Goal: Find specific page/section: Find specific page/section

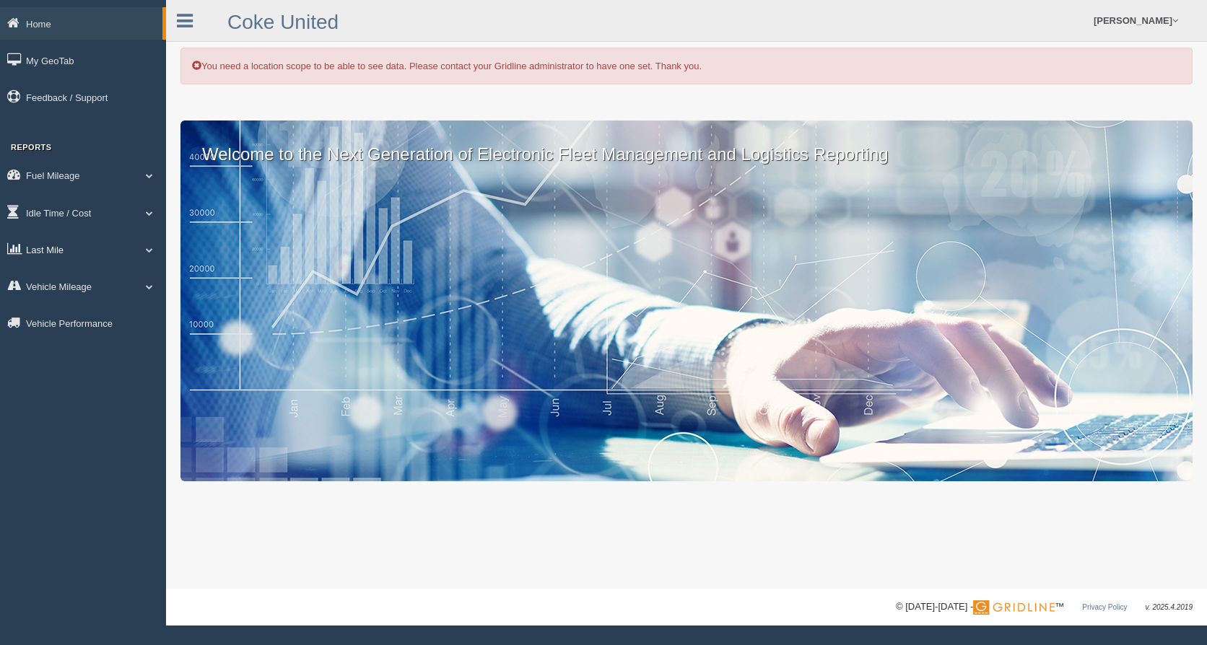
click at [150, 249] on span at bounding box center [149, 249] width 19 height 7
click at [73, 279] on link "Planned Vs Actual" at bounding box center [94, 283] width 136 height 26
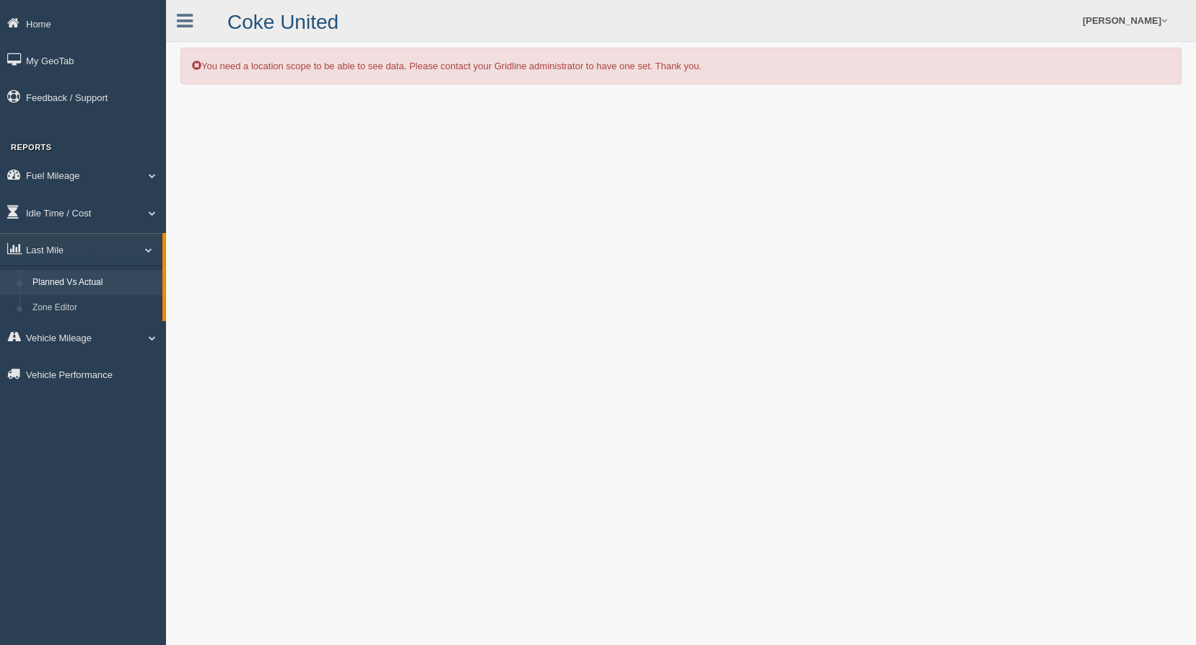
click at [184, 23] on icon at bounding box center [185, 21] width 16 height 19
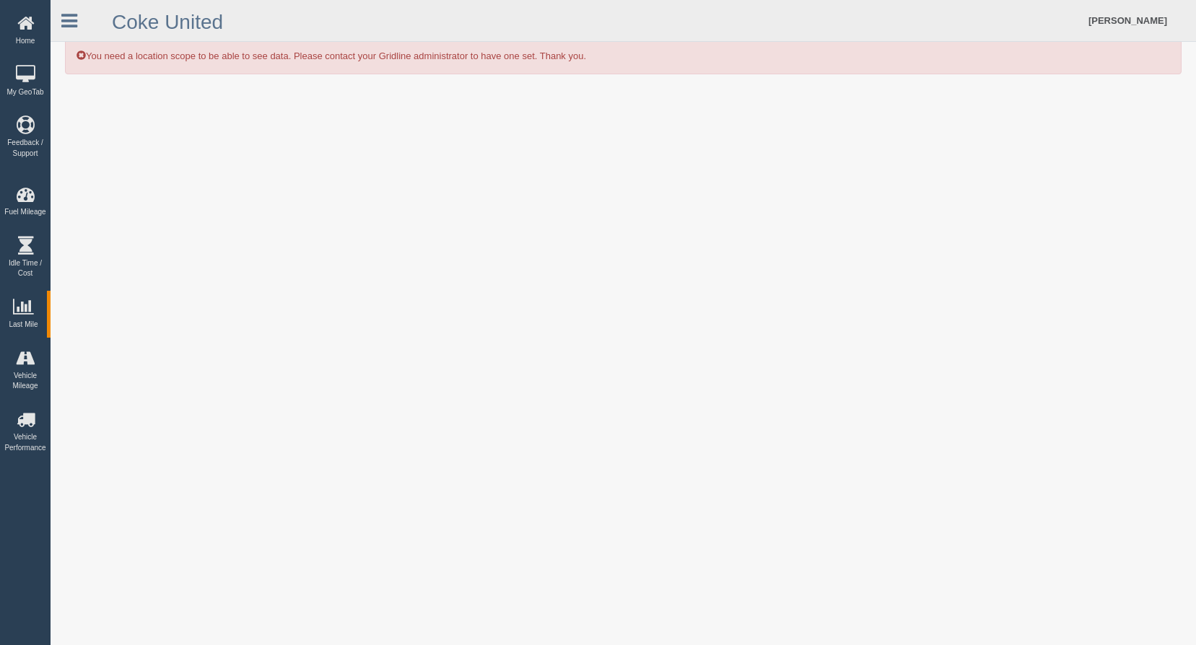
click at [1188, 378] on div "You need a location scope to be able to see data. Please contact your Gridline …" at bounding box center [624, 624] width 1146 height 1248
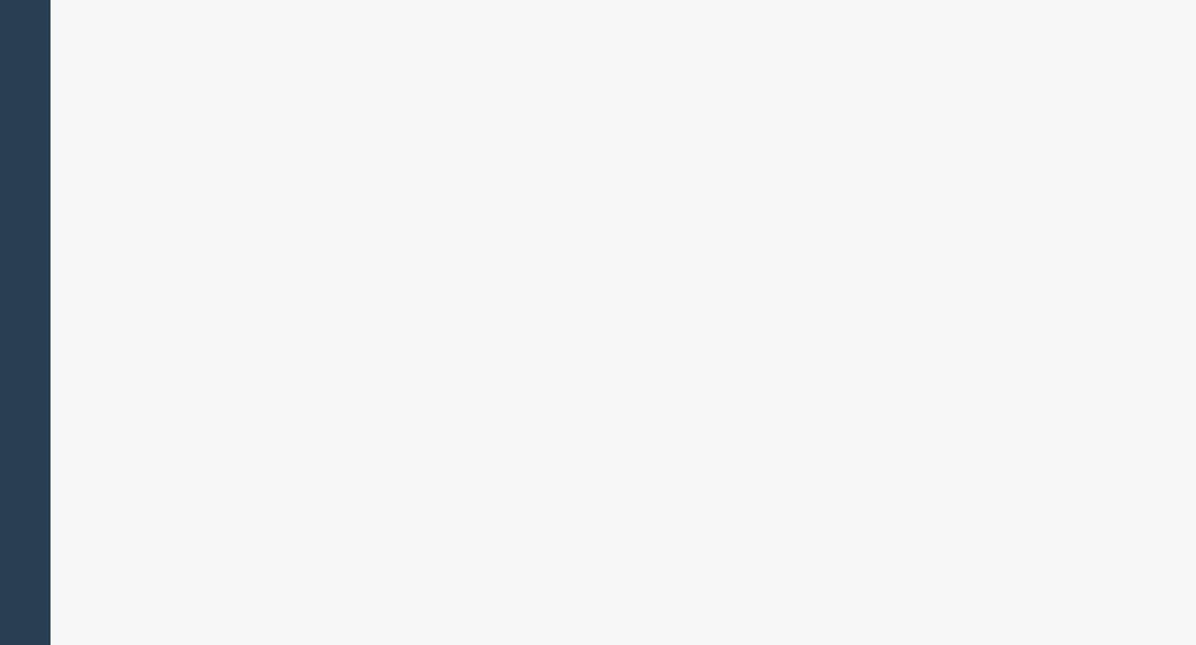
scroll to position [610, 0]
click at [1182, 79] on div "You need a location scope to be able to see data. Please contact your Gridline …" at bounding box center [624, 14] width 1146 height 1248
